Goal: Information Seeking & Learning: Learn about a topic

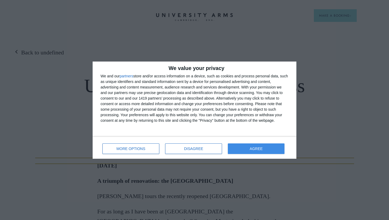
click at [229, 149] on button "AGREE" at bounding box center [256, 149] width 57 height 11
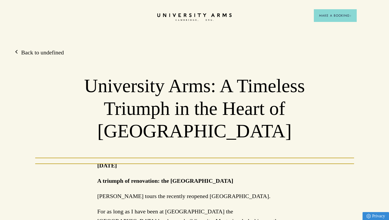
click at [183, 15] on icon "CAMBRIDGE’S LEADING LUXURY HOTEL SINCE [DATE]" at bounding box center [194, 17] width 74 height 8
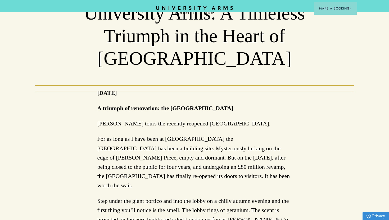
scroll to position [74, 0]
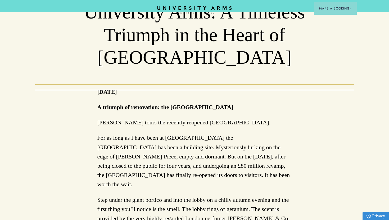
click at [175, 7] on icon at bounding box center [194, 8] width 74 height 4
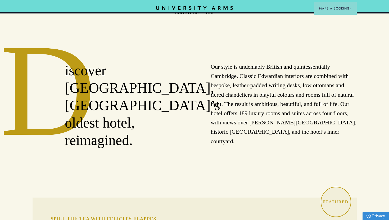
scroll to position [208, 0]
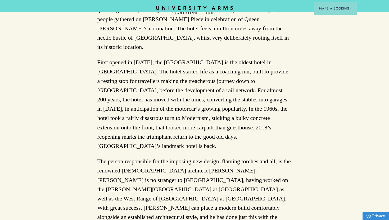
scroll to position [309, 0]
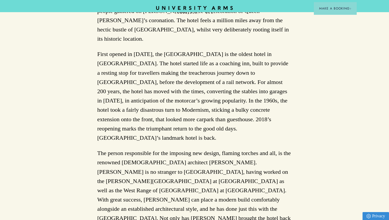
click at [165, 107] on p "First opened in [DATE], the [GEOGRAPHIC_DATA] is the oldest hotel in [GEOGRAPHI…" at bounding box center [194, 95] width 194 height 93
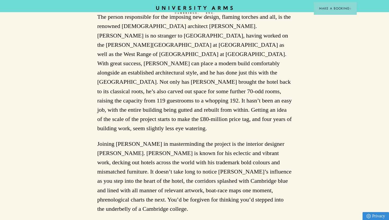
scroll to position [447, 0]
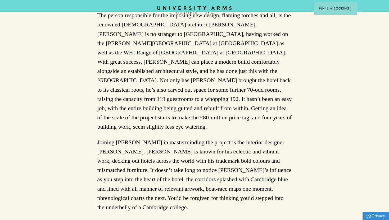
click at [195, 7] on icon "CAMBRIDGE’S LEADING LUXURY HOTEL SINCE [DATE]" at bounding box center [194, 10] width 74 height 8
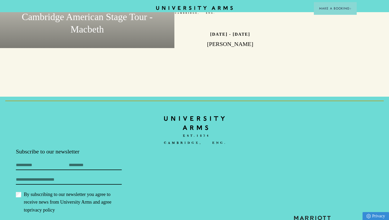
scroll to position [1113, 0]
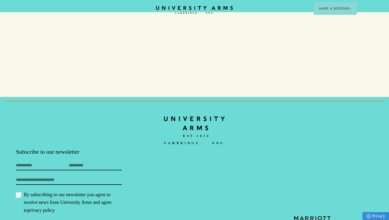
scroll to position [447, 0]
